Goal: Information Seeking & Learning: Learn about a topic

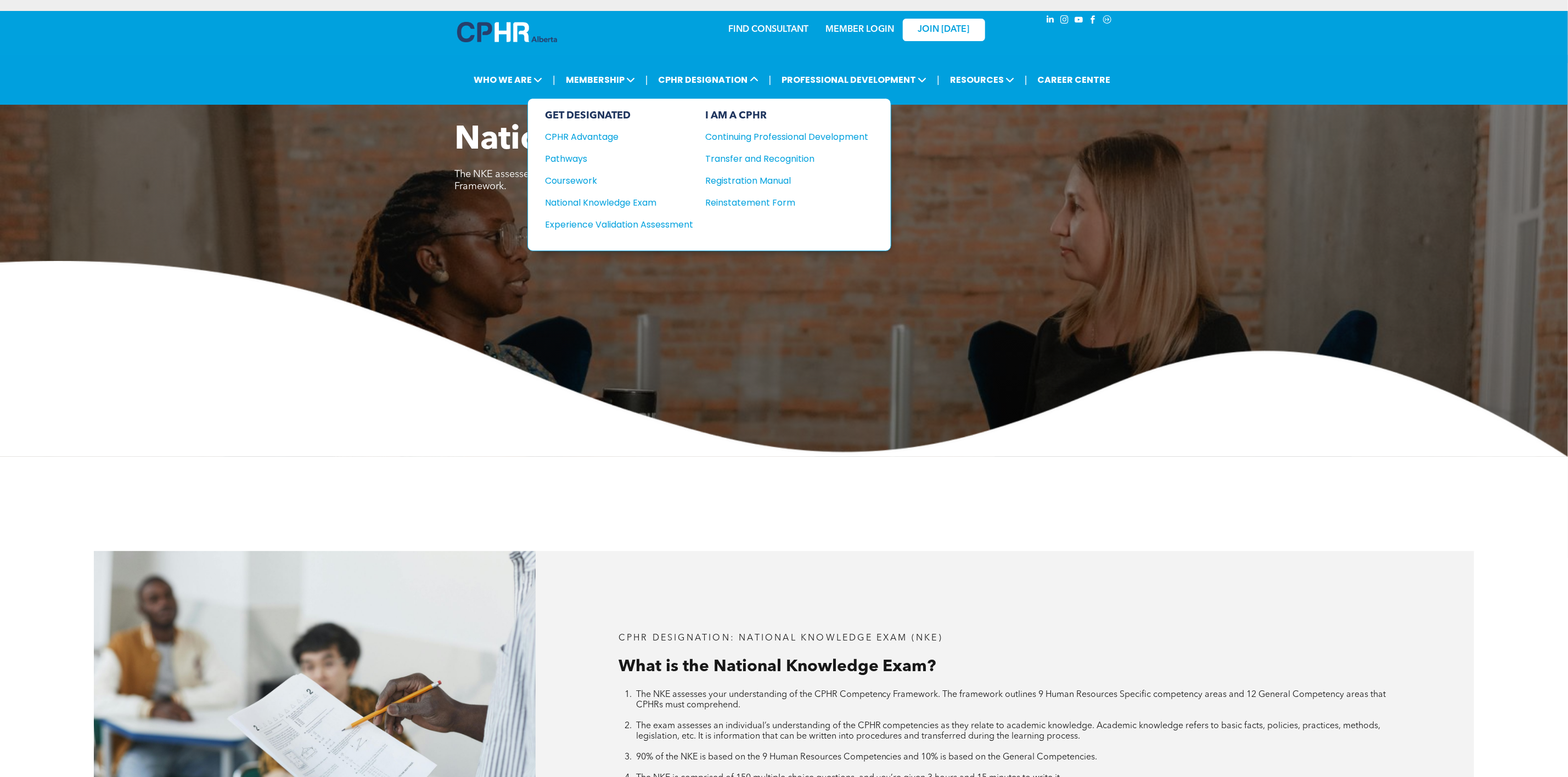
click at [591, 181] on div "Coursework" at bounding box center [612, 181] width 133 height 14
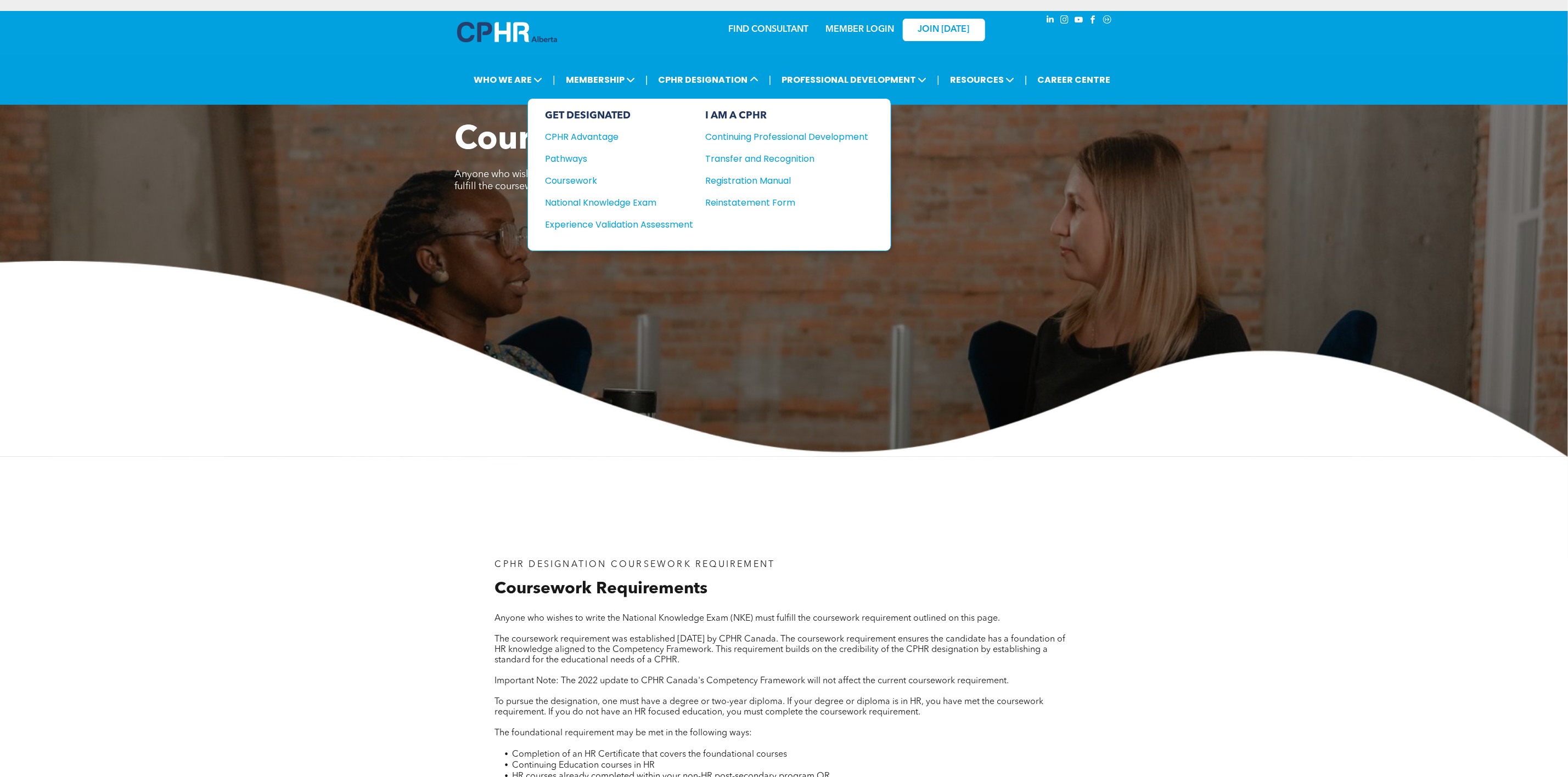
click at [584, 160] on div "Pathways" at bounding box center [612, 159] width 133 height 14
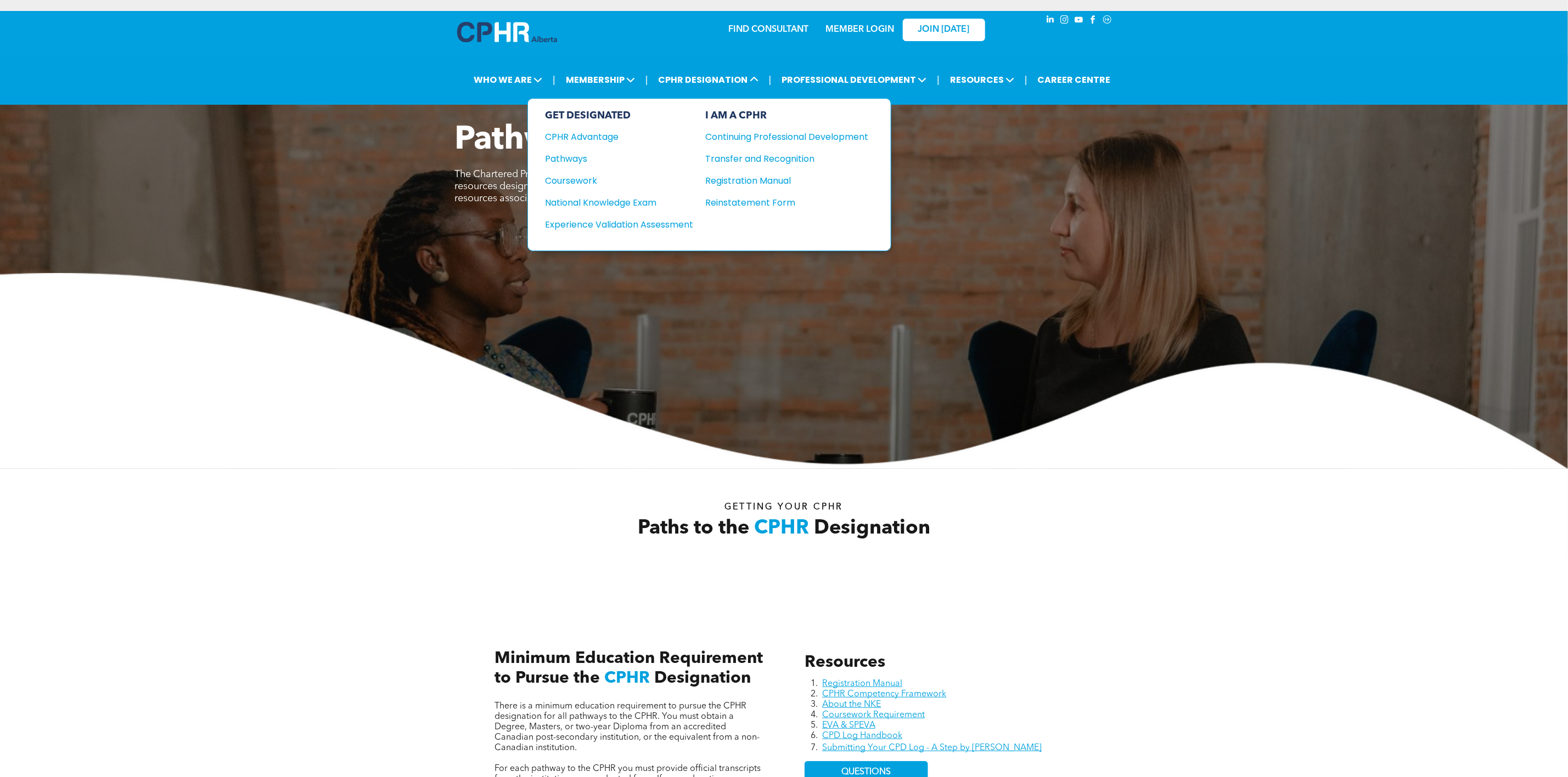
click at [586, 175] on div "Coursework" at bounding box center [612, 181] width 133 height 14
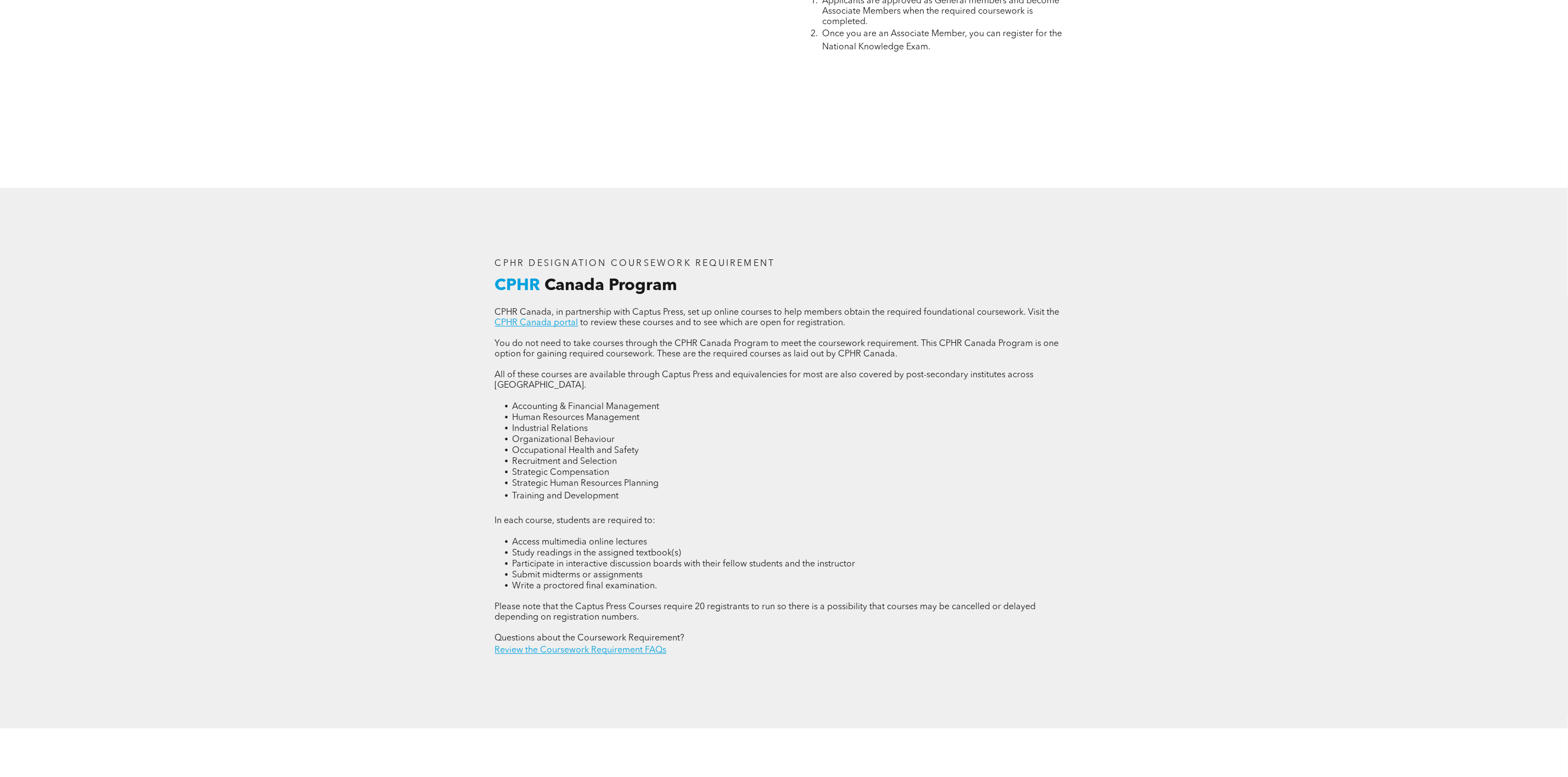
scroll to position [1728, 0]
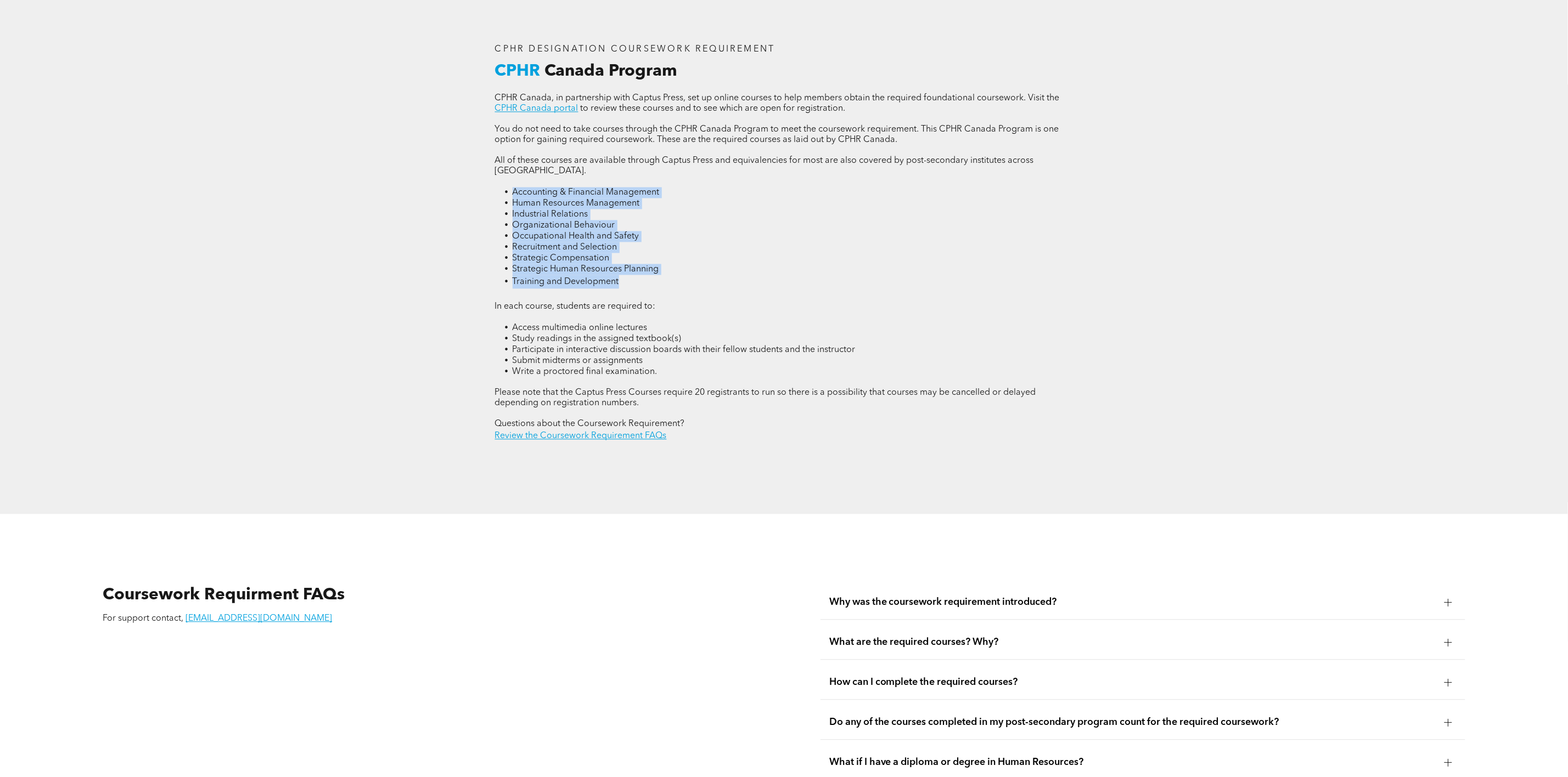
drag, startPoint x: 645, startPoint y: 287, endPoint x: 491, endPoint y: 200, distance: 176.9
click at [491, 200] on div "CPHR DESIGNATION COURSEWORK REQUIREMENT CPHR Canada Program CPHR Canada, in par…" at bounding box center [784, 243] width 596 height 416
copy ul "Accounting & Financial Management Human Resources Management Industrial Relatio…"
